Goal: Information Seeking & Learning: Check status

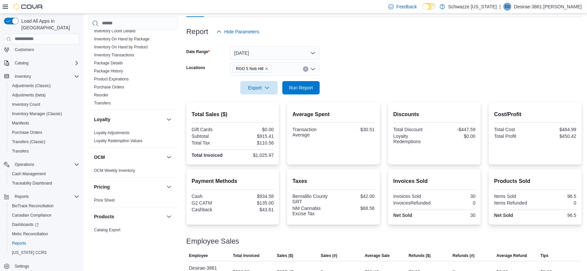
scroll to position [210, 0]
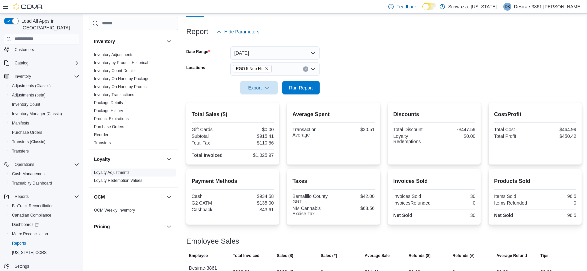
click at [119, 172] on link "Loyalty Adjustments" at bounding box center [112, 172] width 36 height 5
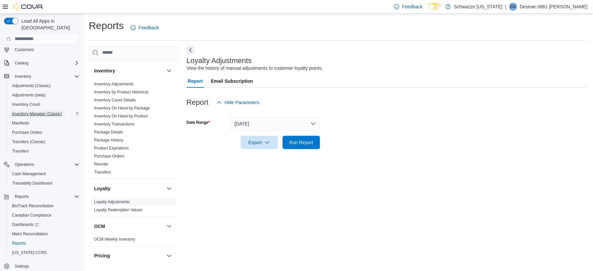
click at [34, 111] on span "Inventory Manager (Classic)" at bounding box center [37, 113] width 50 height 5
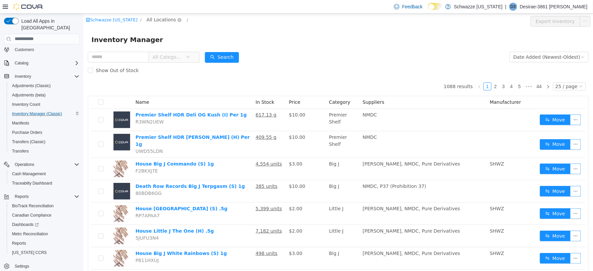
click at [163, 18] on span "All Locations" at bounding box center [160, 19] width 29 height 7
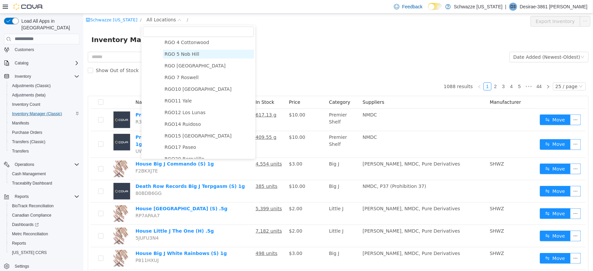
scroll to position [259, 0]
click at [181, 98] on span "RGO11 Yale" at bounding box center [177, 99] width 27 height 5
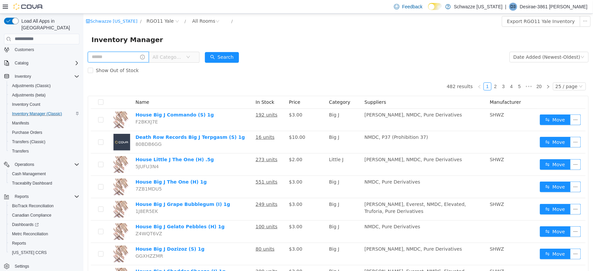
click at [133, 58] on input "text" at bounding box center [117, 56] width 61 height 11
type input "**"
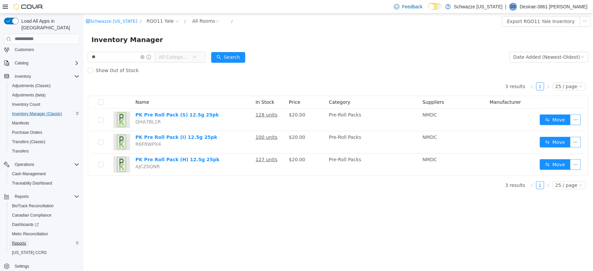
click at [18, 241] on span "Reports" at bounding box center [19, 243] width 14 height 5
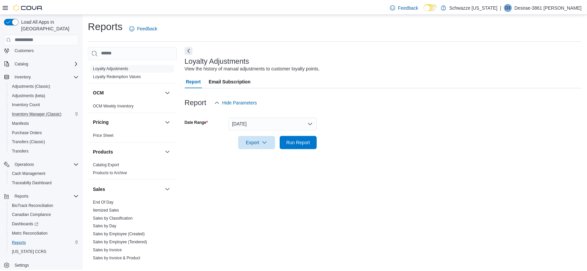
scroll to position [371, 0]
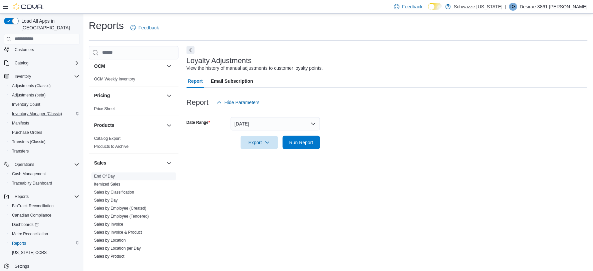
click at [110, 178] on link "End Of Day" at bounding box center [104, 176] width 21 height 5
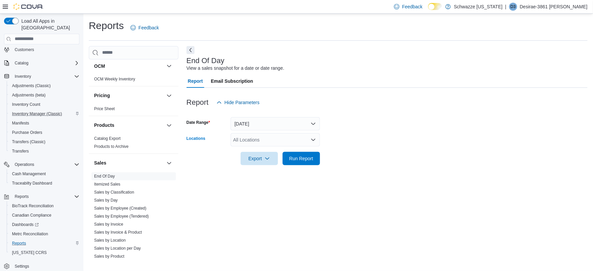
click at [244, 139] on div "All Locations" at bounding box center [275, 139] width 89 height 13
type input "***"
click at [269, 150] on span "RGO 5 Nob Hill" at bounding box center [264, 150] width 32 height 7
click at [336, 169] on div at bounding box center [386, 169] width 401 height 8
click at [318, 159] on button "Run Report" at bounding box center [301, 157] width 37 height 13
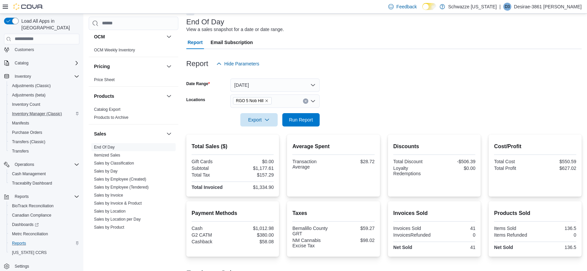
scroll to position [145, 0]
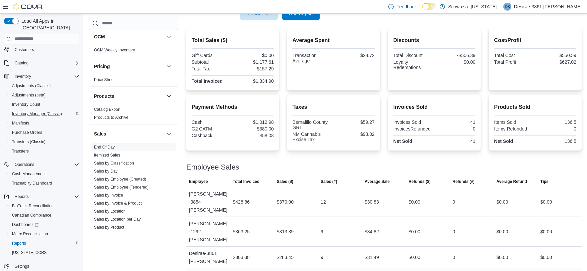
drag, startPoint x: 363, startPoint y: 253, endPoint x: 390, endPoint y: 257, distance: 27.7
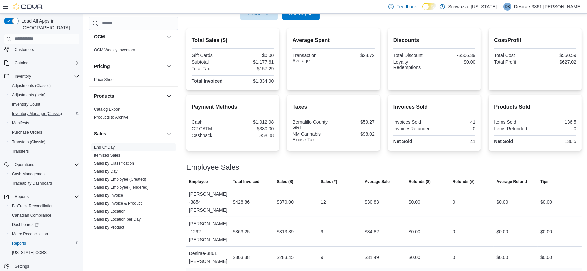
click at [372, 228] on div "$34.82" at bounding box center [372, 232] width 14 height 8
